Goal: Information Seeking & Learning: Learn about a topic

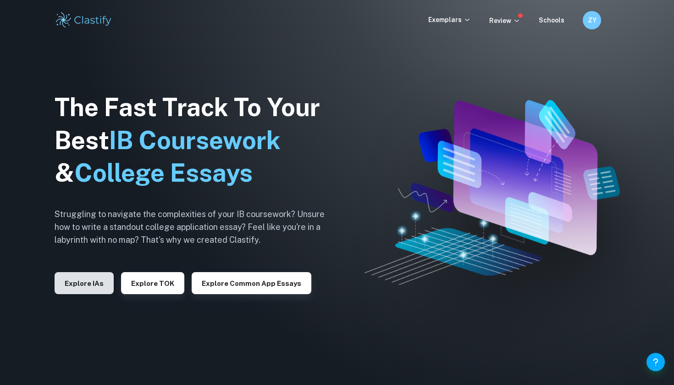
click at [108, 286] on button "Explore IAs" at bounding box center [84, 283] width 59 height 22
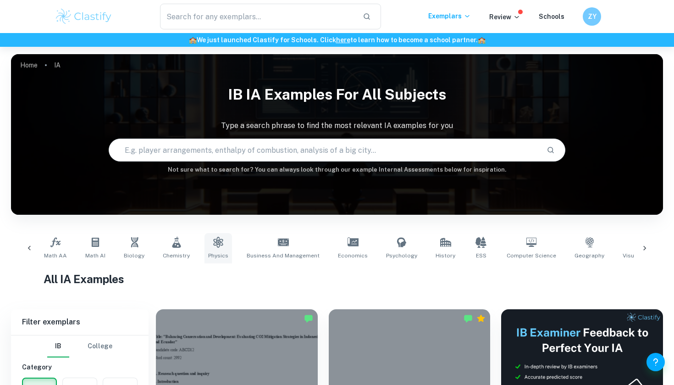
scroll to position [0, 122]
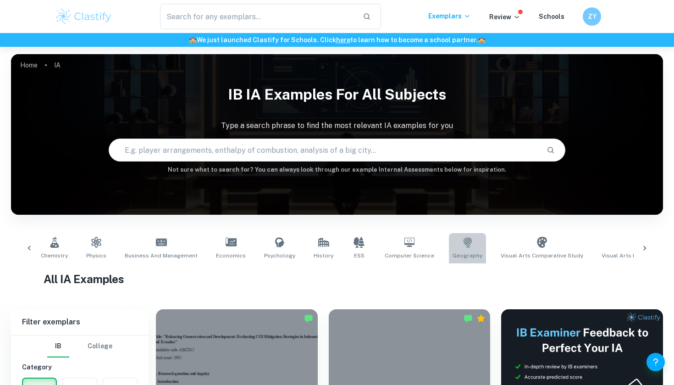
click at [453, 256] on span "Geography" at bounding box center [468, 255] width 30 height 8
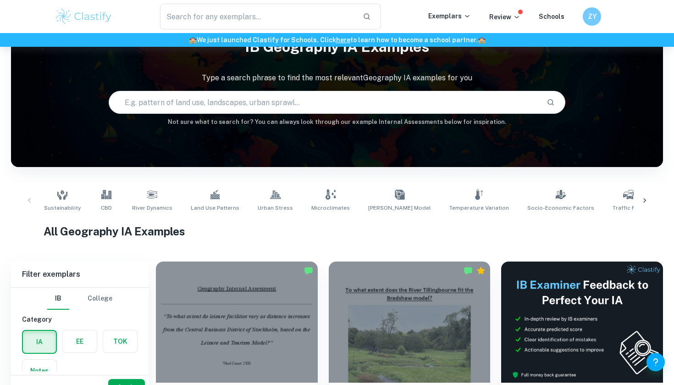
scroll to position [186, 0]
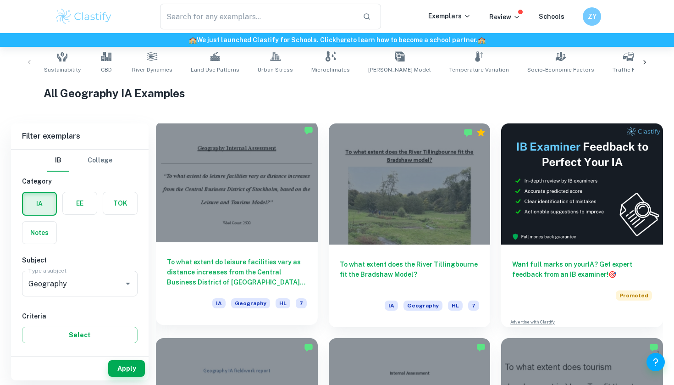
click at [295, 278] on h6 "To what extent do leisure facilities vary as distance increases from the Centra…" at bounding box center [237, 272] width 140 height 30
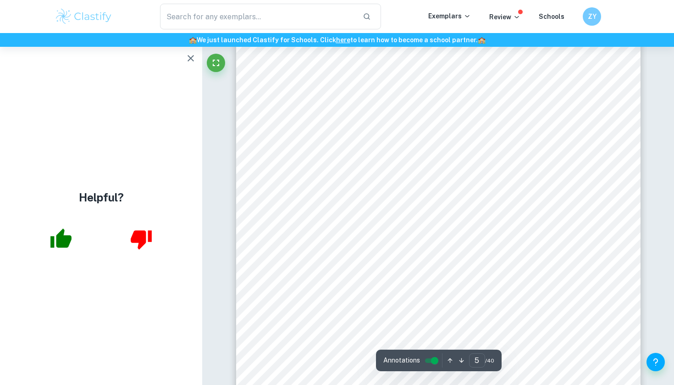
scroll to position [2587, 0]
click at [189, 61] on icon "button" at bounding box center [191, 58] width 6 height 6
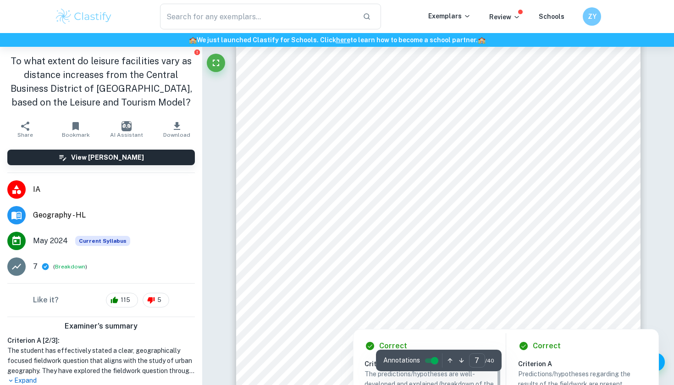
scroll to position [3759, 0]
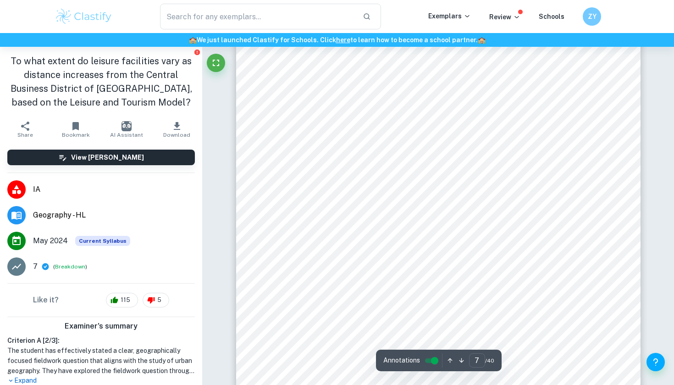
drag, startPoint x: 459, startPoint y: 305, endPoint x: 287, endPoint y: 101, distance: 265.9
click at [287, 101] on div "Figure 6. Annotated map of [GEOGRAPHIC_DATA] with the main leisure facilities 8…" at bounding box center [438, 105] width 405 height 572
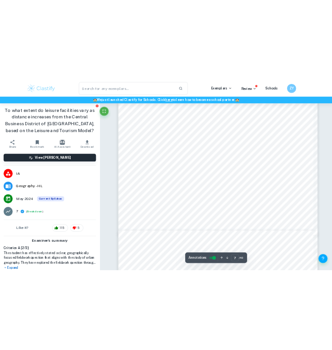
scroll to position [3608, 0]
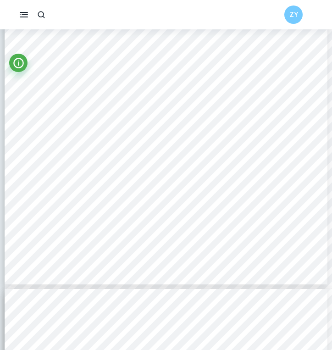
scroll to position [3030, 0]
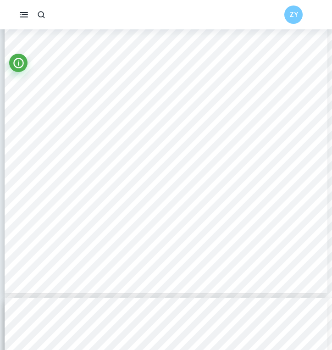
click at [301, 103] on div "Figure 6. Annotated map of [GEOGRAPHIC_DATA] with the main leisure facilities 8…" at bounding box center [166, 65] width 323 height 456
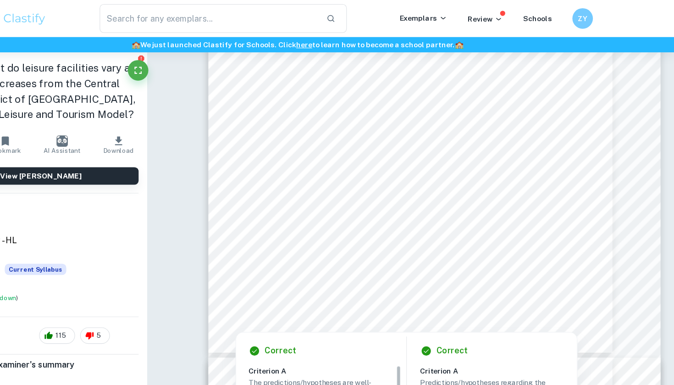
scroll to position [3403, 0]
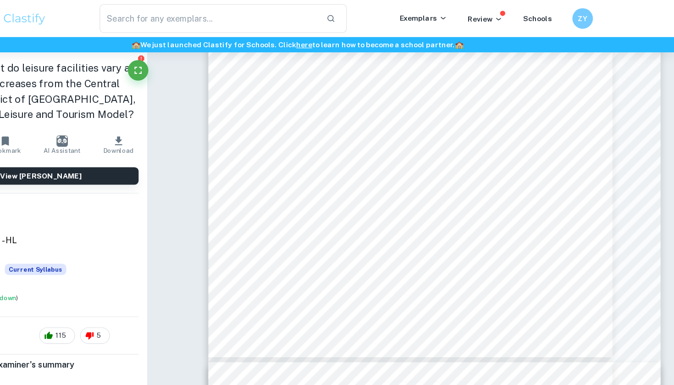
click at [257, 140] on div "Figure 6. Annotated map of [GEOGRAPHIC_DATA] with the main leisure facilities 8…" at bounding box center [437, 64] width 361 height 511
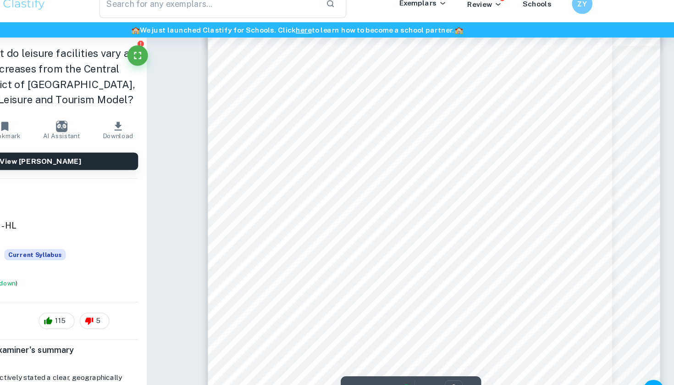
scroll to position [4244, 0]
click at [327, 179] on div "Method Primary/ Secondary How the method was carried out Relevance to study Peo…" at bounding box center [437, 253] width 361 height 511
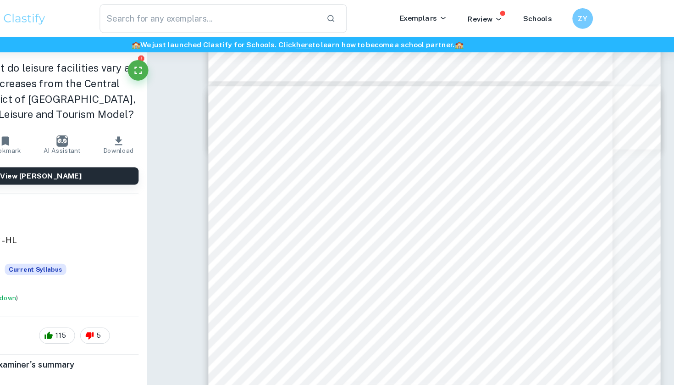
type input "9"
